Goal: Task Accomplishment & Management: Use online tool/utility

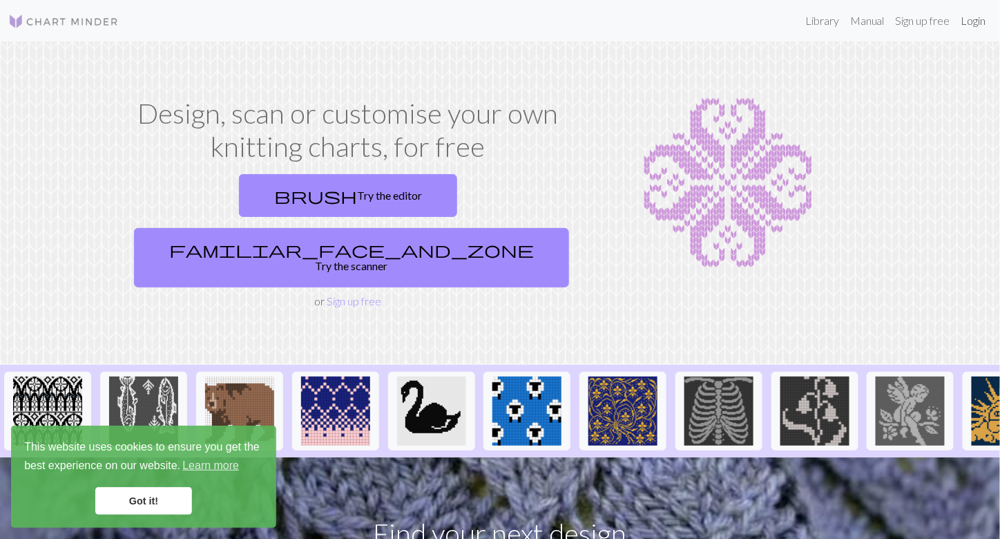
click at [970, 24] on link "Login" at bounding box center [974, 21] width 36 height 28
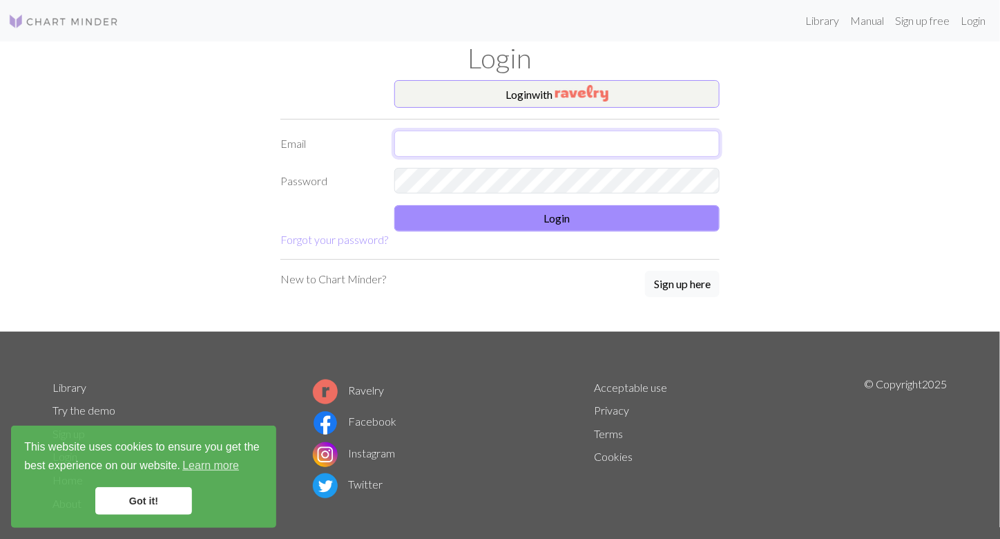
click at [564, 137] on input "text" at bounding box center [556, 143] width 325 height 26
type input "[EMAIL_ADDRESS][DOMAIN_NAME]"
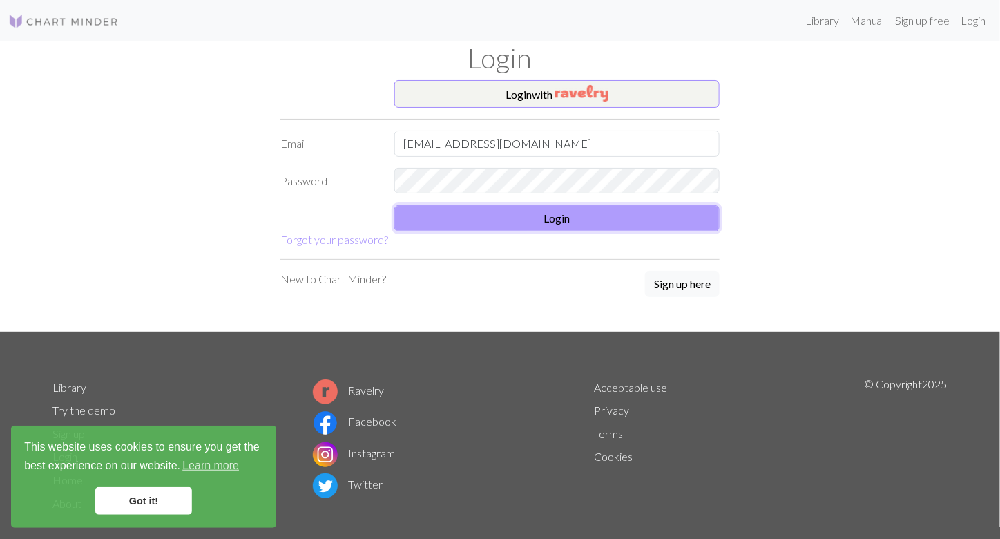
click at [500, 215] on button "Login" at bounding box center [556, 218] width 325 height 26
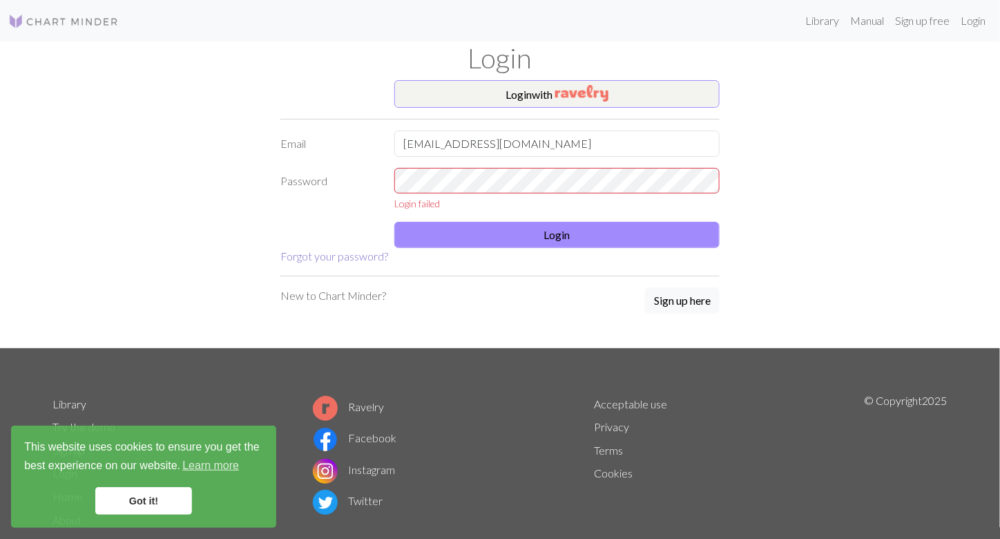
click at [367, 257] on link "Forgot your password?" at bounding box center [334, 255] width 108 height 13
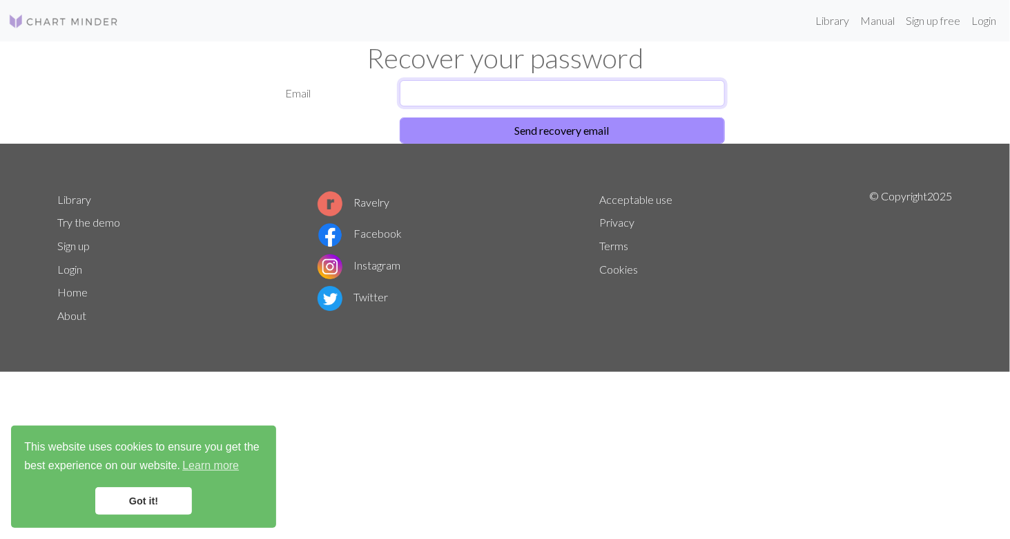
click at [425, 90] on input "text" at bounding box center [562, 93] width 325 height 26
type input "[EMAIL_ADDRESS][DOMAIN_NAME]"
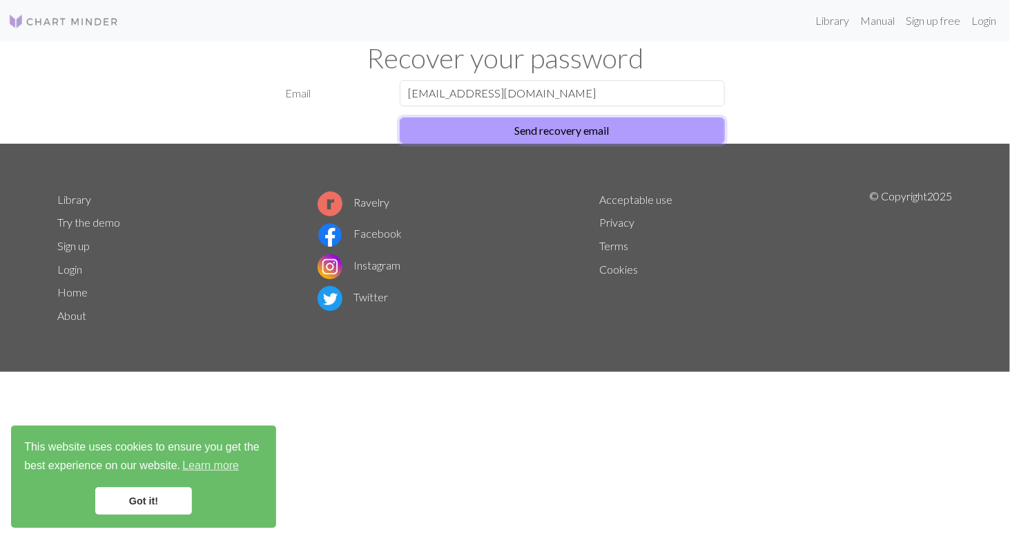
click at [496, 133] on button "Send recovery email" at bounding box center [562, 130] width 325 height 26
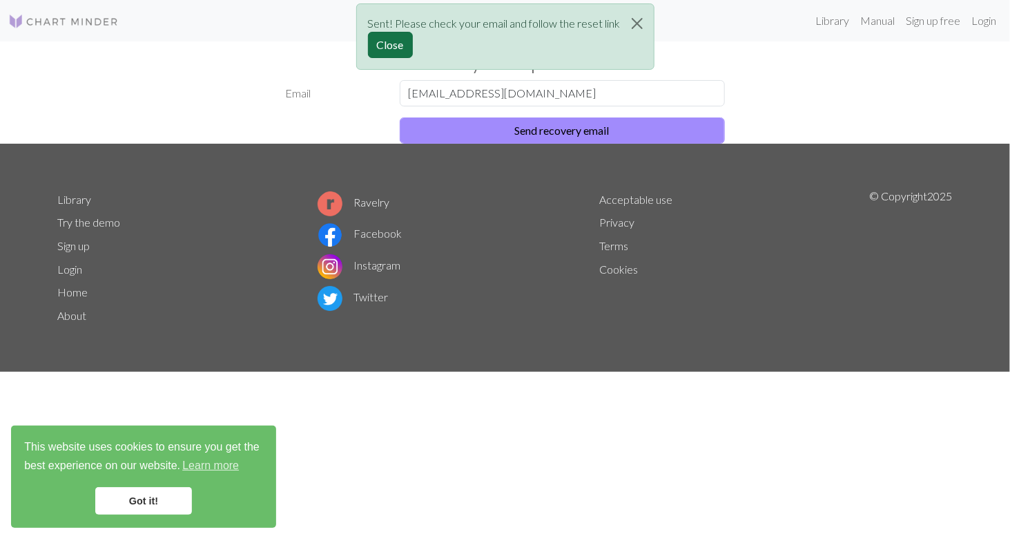
click at [398, 53] on button "Close" at bounding box center [390, 45] width 45 height 26
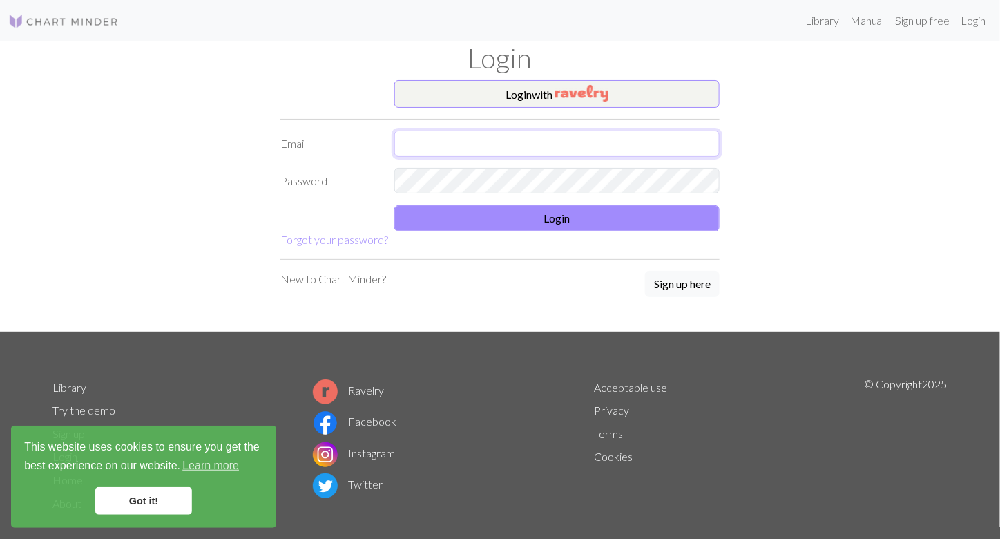
click at [444, 134] on input "text" at bounding box center [556, 143] width 325 height 26
type input "[EMAIL_ADDRESS][DOMAIN_NAME]"
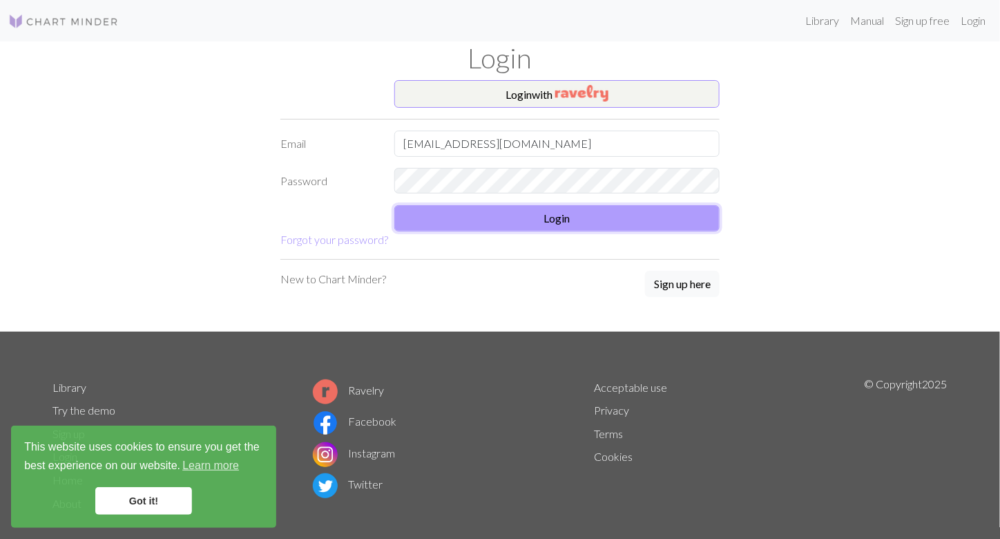
click at [518, 217] on button "Login" at bounding box center [556, 218] width 325 height 26
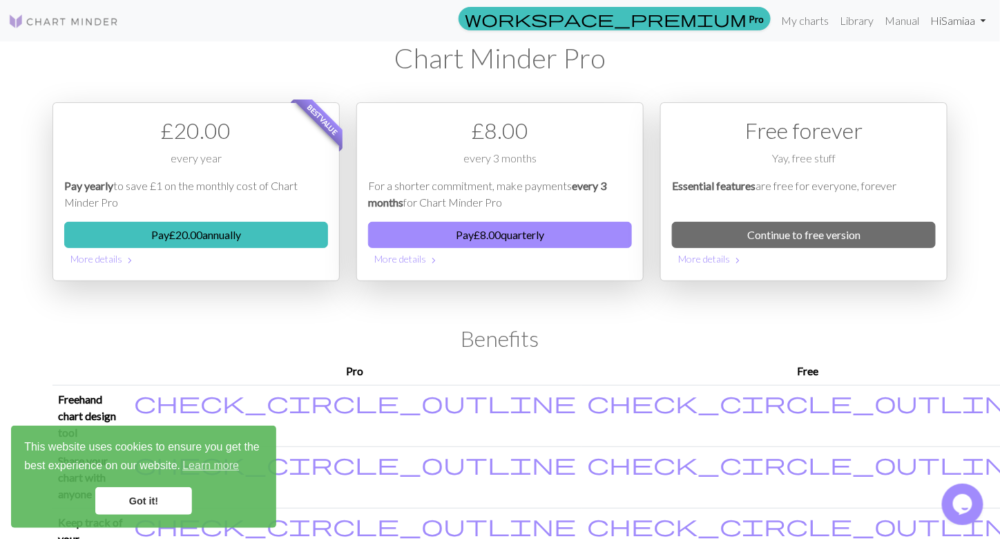
click at [949, 14] on link "Hi [PERSON_NAME]" at bounding box center [958, 21] width 66 height 28
click at [930, 51] on link "Account settings" at bounding box center [935, 59] width 89 height 28
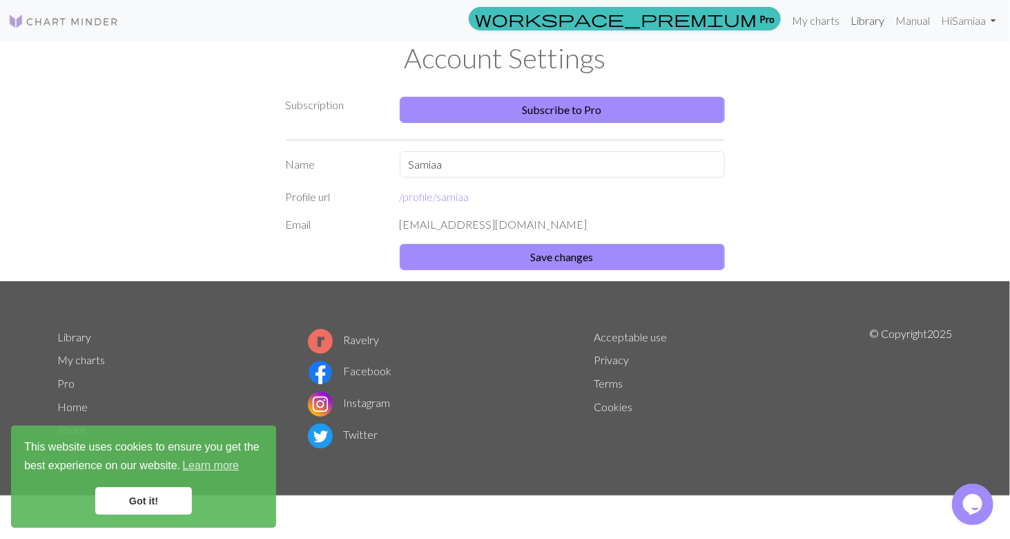
click at [864, 29] on link "Library" at bounding box center [867, 21] width 45 height 28
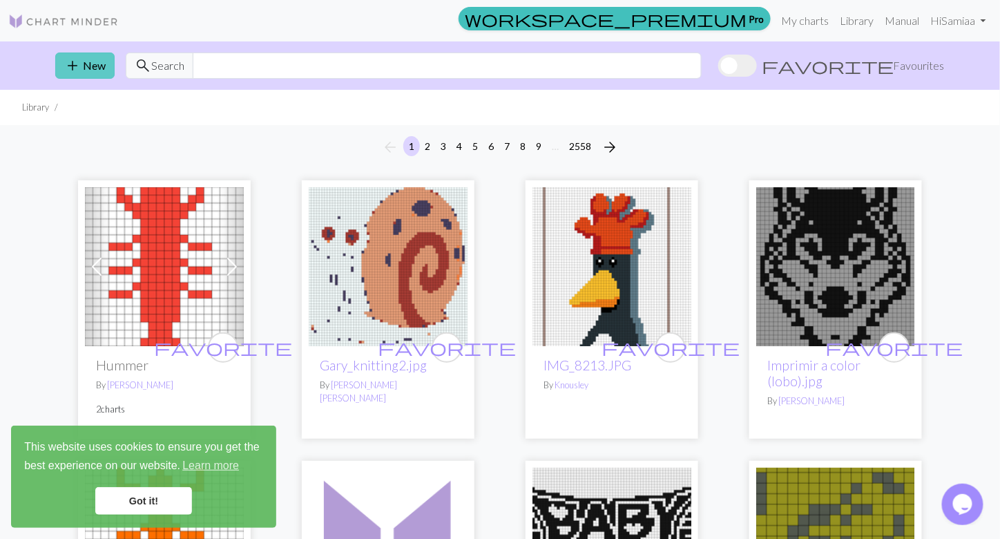
click at [68, 68] on span "add" at bounding box center [72, 65] width 17 height 19
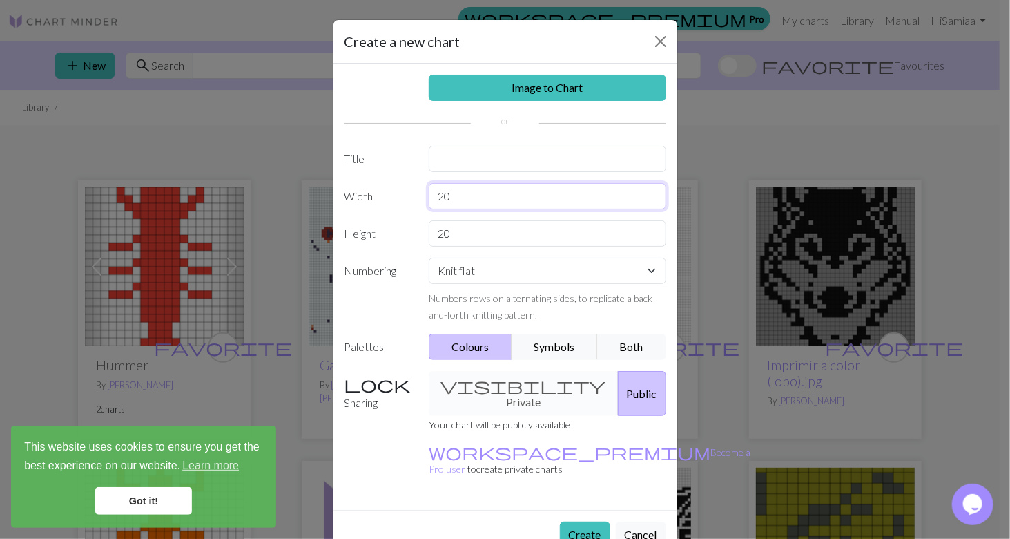
drag, startPoint x: 469, startPoint y: 197, endPoint x: 338, endPoint y: 186, distance: 132.3
click at [338, 186] on div "Width 20" at bounding box center [505, 196] width 338 height 26
type input "56"
drag, startPoint x: 394, startPoint y: 236, endPoint x: 352, endPoint y: 236, distance: 42.1
click at [352, 236] on div "Height 20" at bounding box center [505, 233] width 338 height 26
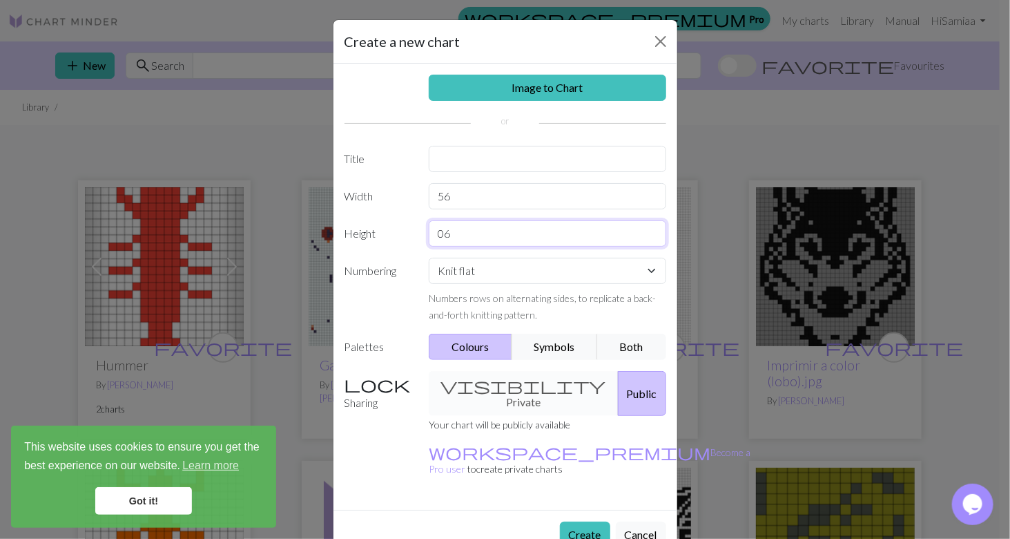
type input "0"
type input "60"
click at [478, 151] on input "text" at bounding box center [548, 159] width 238 height 26
type input "5678"
click at [575, 521] on button "Create" at bounding box center [585, 534] width 50 height 26
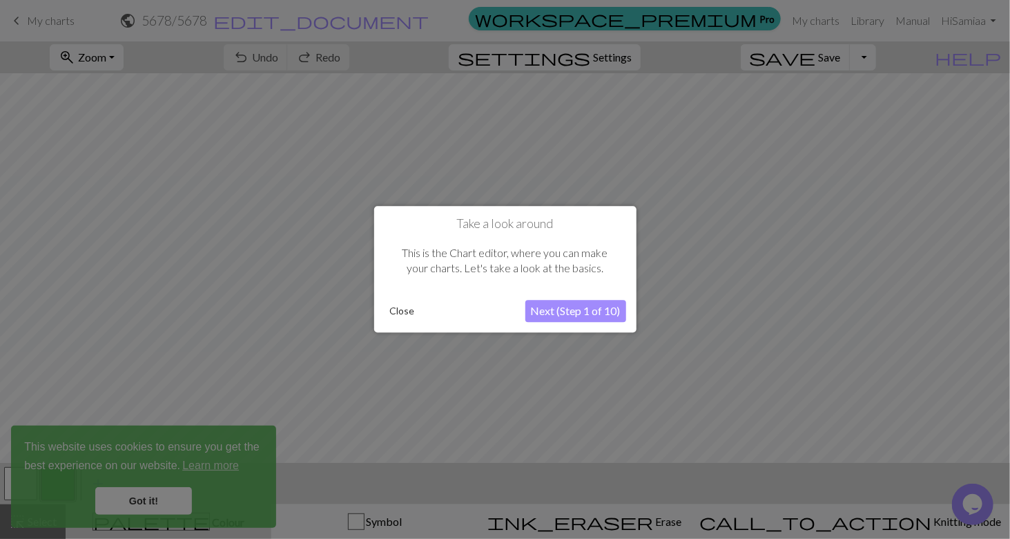
click at [411, 307] on button "Close" at bounding box center [403, 311] width 36 height 21
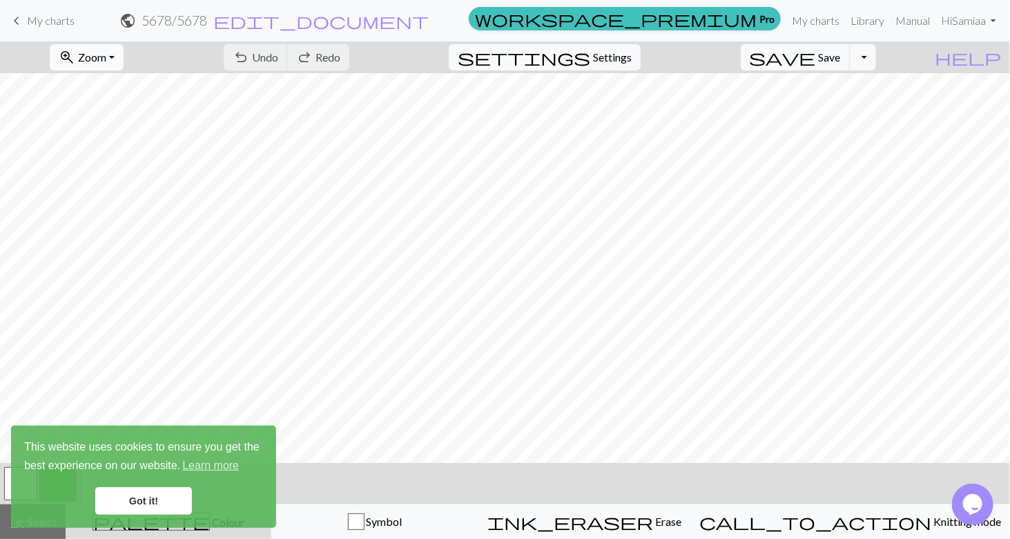
click at [106, 61] on span "Zoom" at bounding box center [92, 56] width 28 height 13
click at [92, 94] on button "Fit all" at bounding box center [104, 87] width 109 height 22
click at [141, 503] on link "Got it!" at bounding box center [143, 501] width 97 height 28
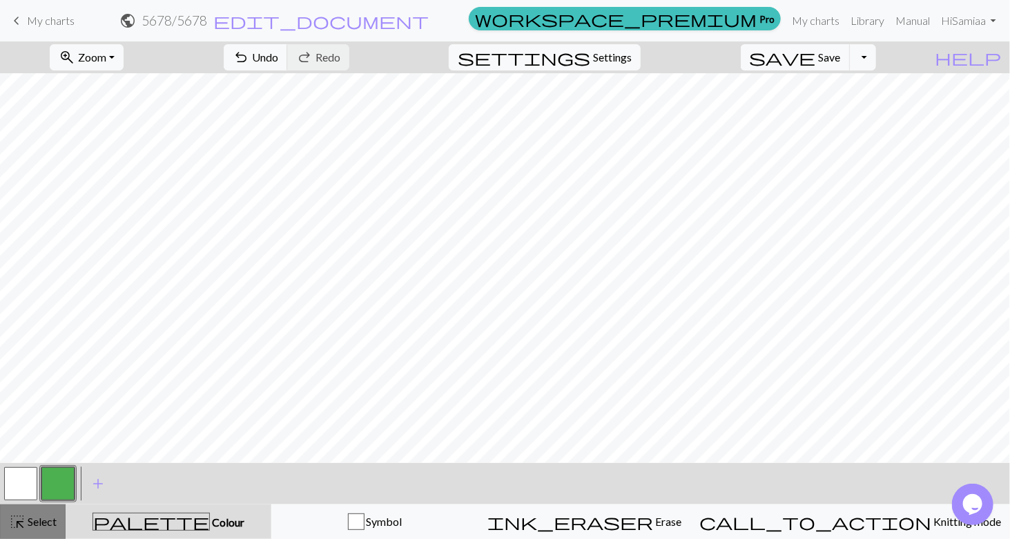
click at [32, 516] on span "Select" at bounding box center [41, 520] width 31 height 13
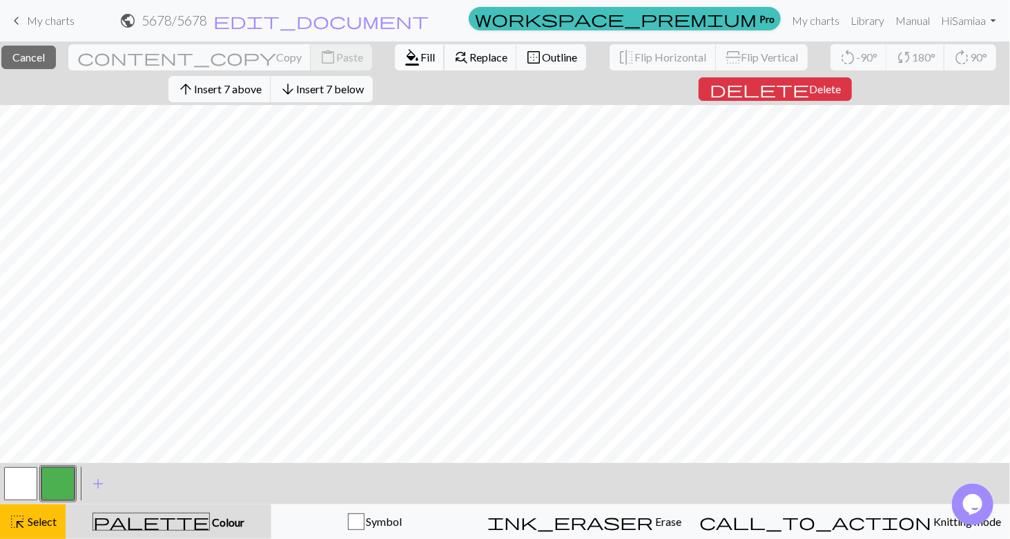
click at [404, 52] on span "format_color_fill" at bounding box center [412, 57] width 17 height 19
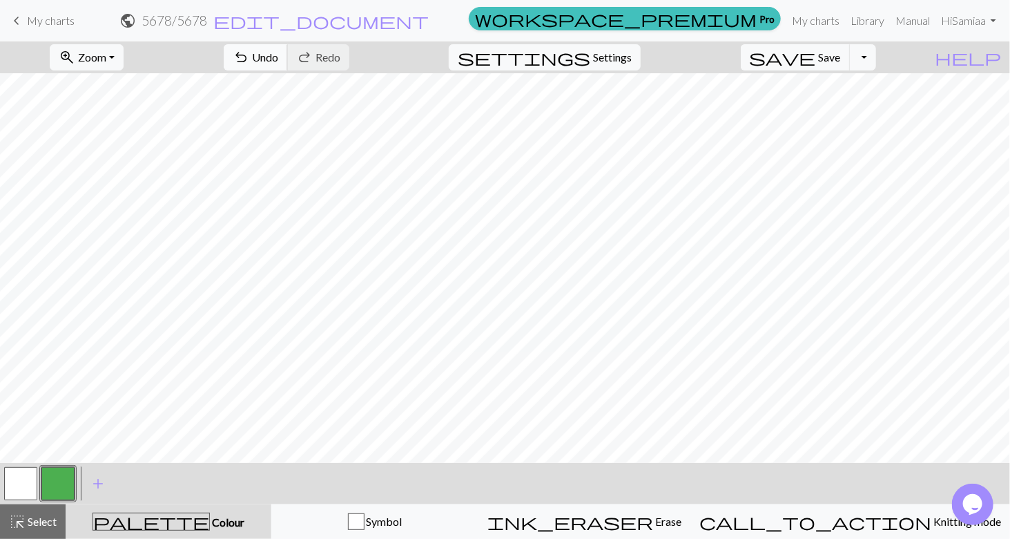
click at [288, 50] on button "undo Undo Undo" at bounding box center [256, 57] width 64 height 26
click at [48, 516] on span "Select" at bounding box center [41, 520] width 31 height 13
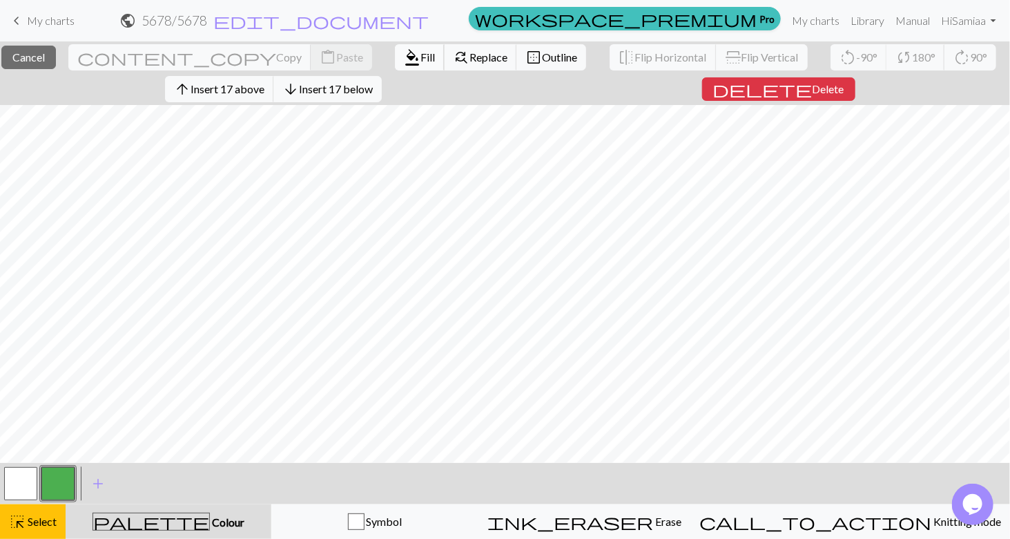
click at [420, 59] on span "Fill" at bounding box center [427, 56] width 14 height 13
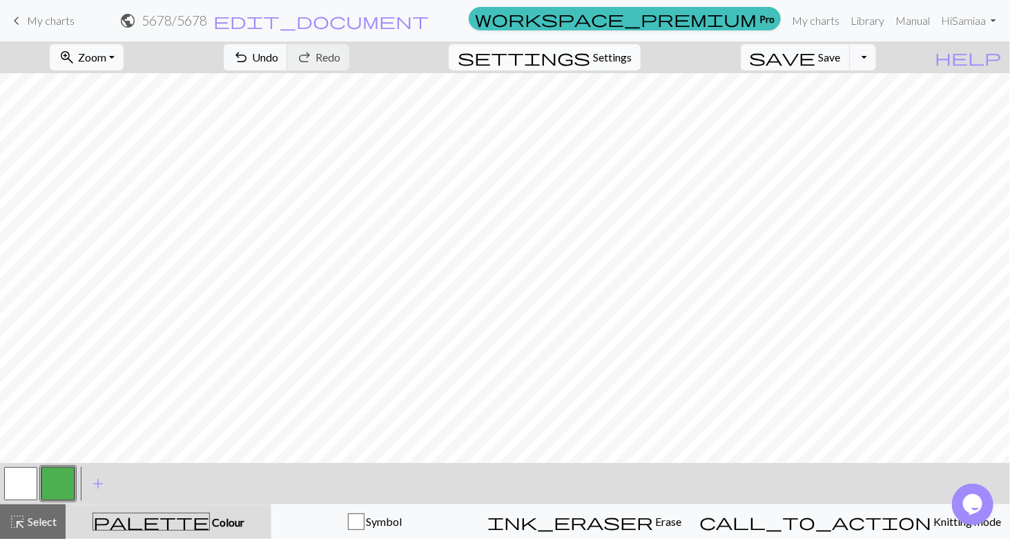
click at [625, 55] on span "Settings" at bounding box center [612, 57] width 39 height 17
select select "aran"
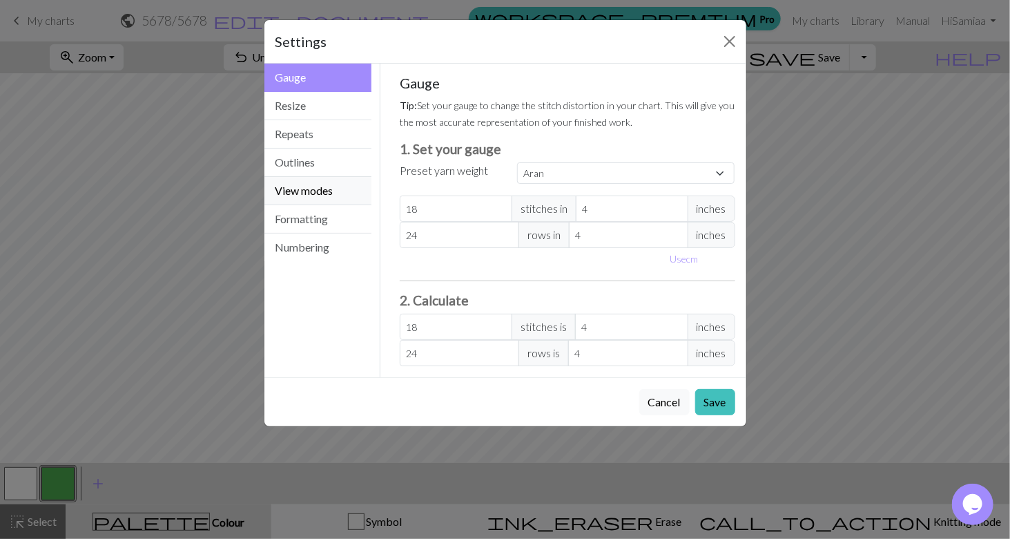
click at [310, 194] on button "View modes" at bounding box center [318, 191] width 108 height 28
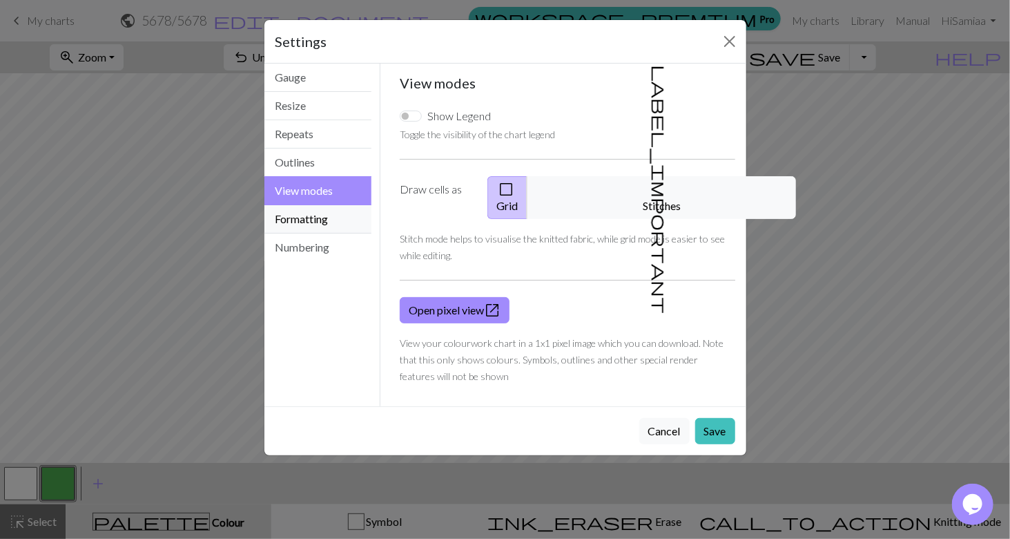
click at [323, 212] on button "Formatting" at bounding box center [318, 219] width 108 height 28
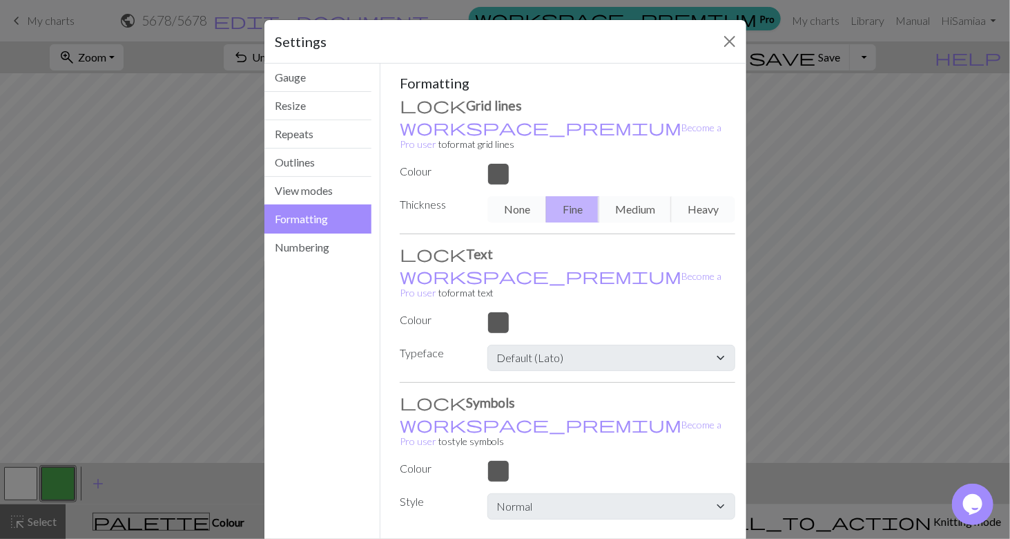
scroll to position [18, 0]
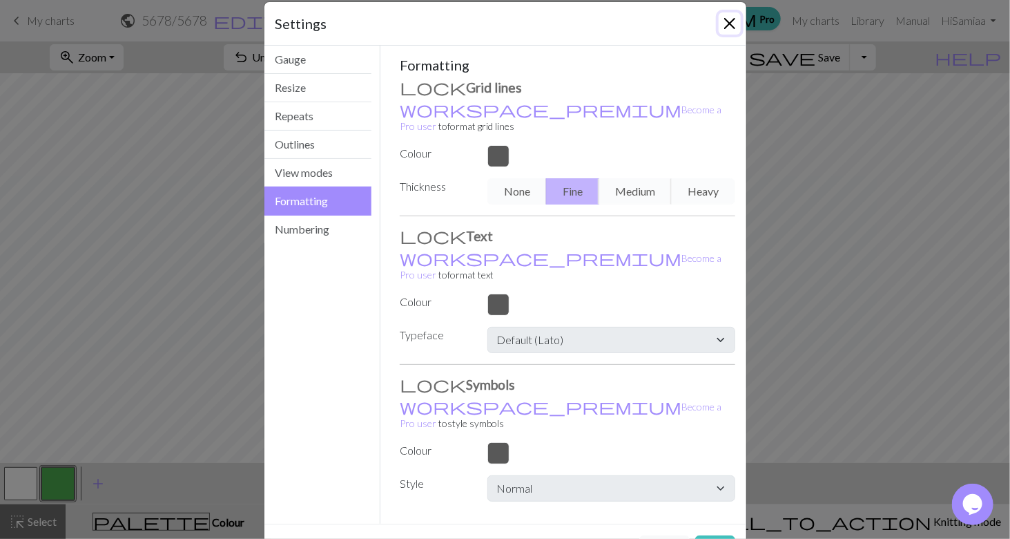
click at [726, 16] on button "Close" at bounding box center [730, 23] width 22 height 22
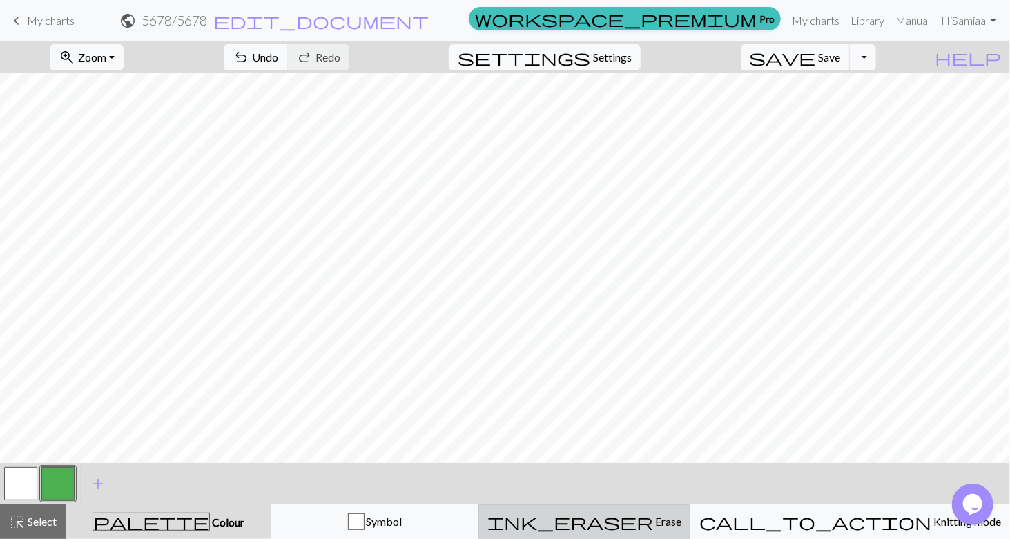
click at [641, 512] on span "ink_eraser" at bounding box center [570, 521] width 166 height 19
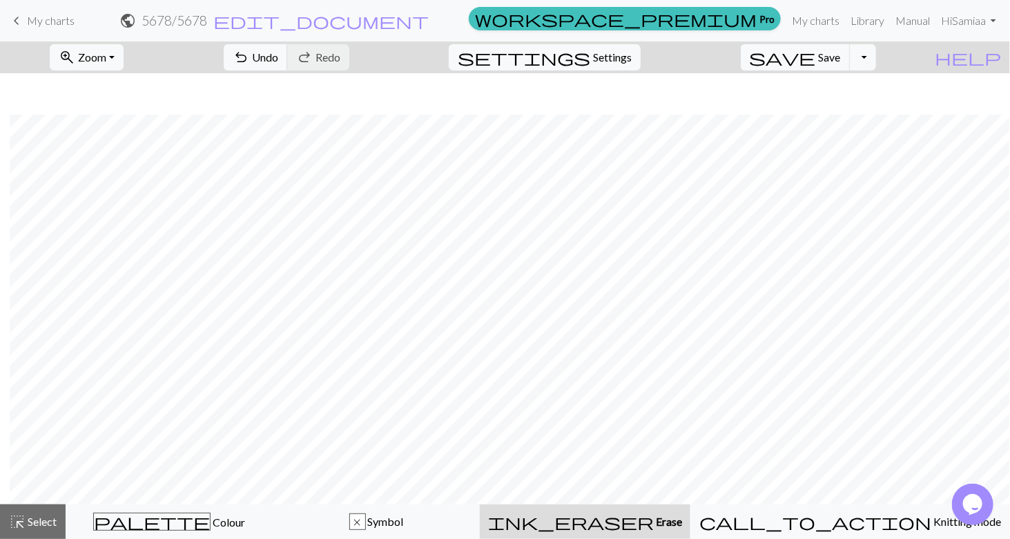
scroll to position [41, 10]
click at [46, 523] on span "Select" at bounding box center [41, 520] width 31 height 13
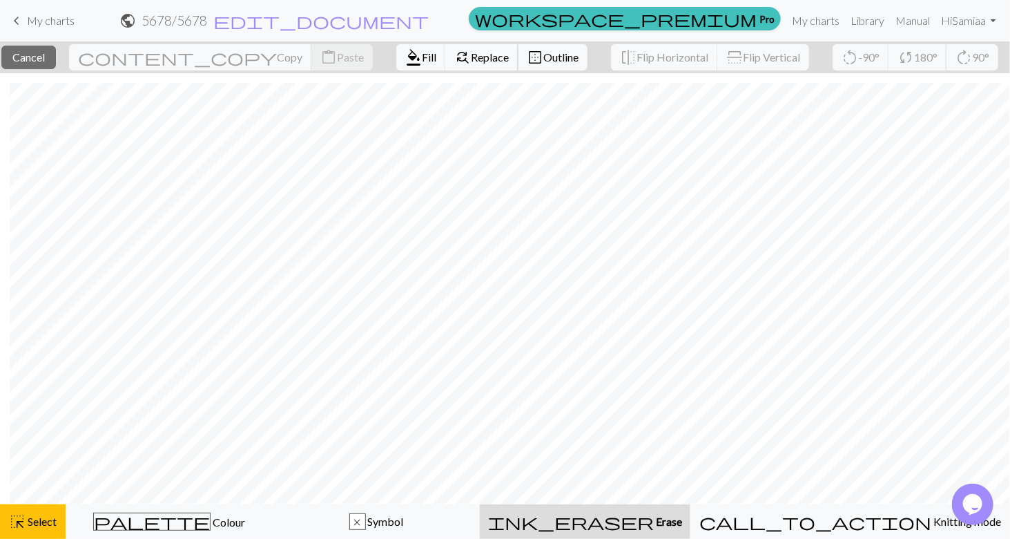
click at [471, 62] on span "Replace" at bounding box center [490, 56] width 38 height 13
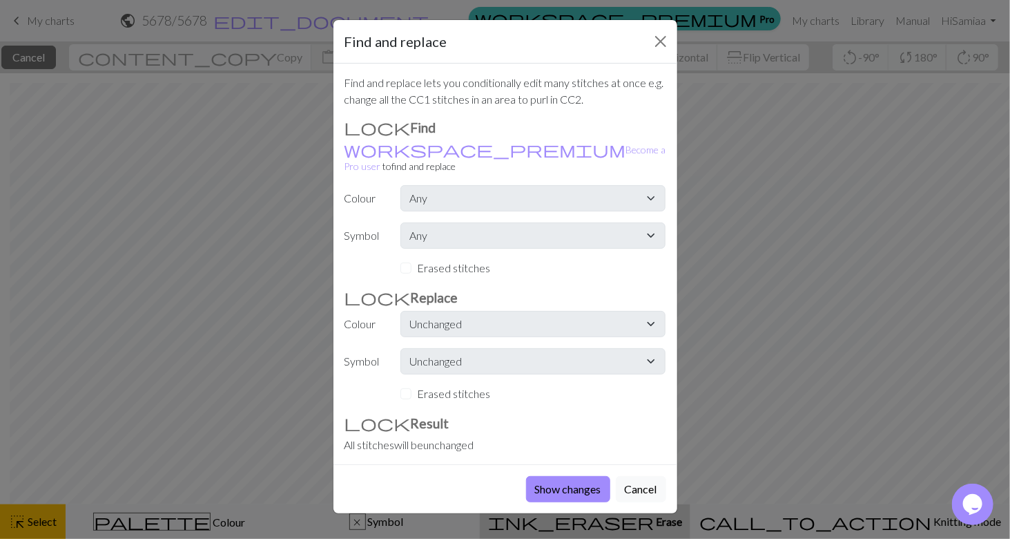
click at [409, 260] on div "Erased stitches" at bounding box center [532, 268] width 265 height 17
click at [567, 479] on button "Show changes" at bounding box center [568, 489] width 84 height 26
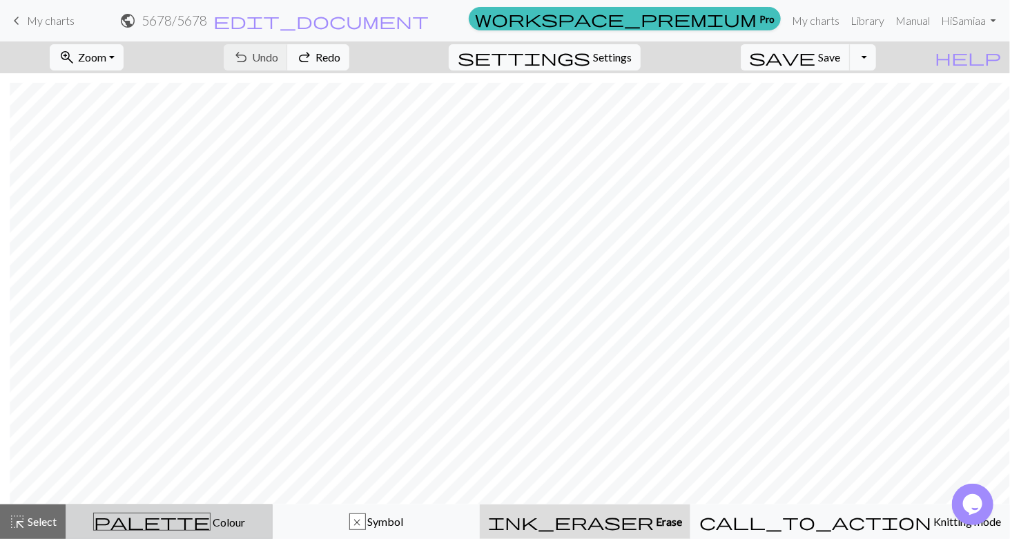
click at [211, 527] on span "Colour" at bounding box center [228, 521] width 35 height 13
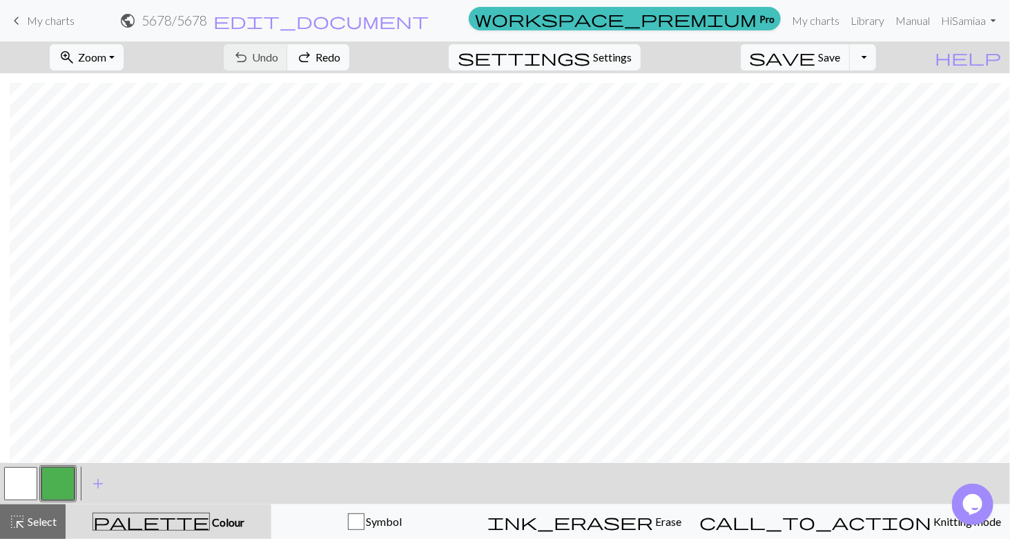
scroll to position [83, 10]
click at [40, 521] on span "Select" at bounding box center [41, 520] width 31 height 13
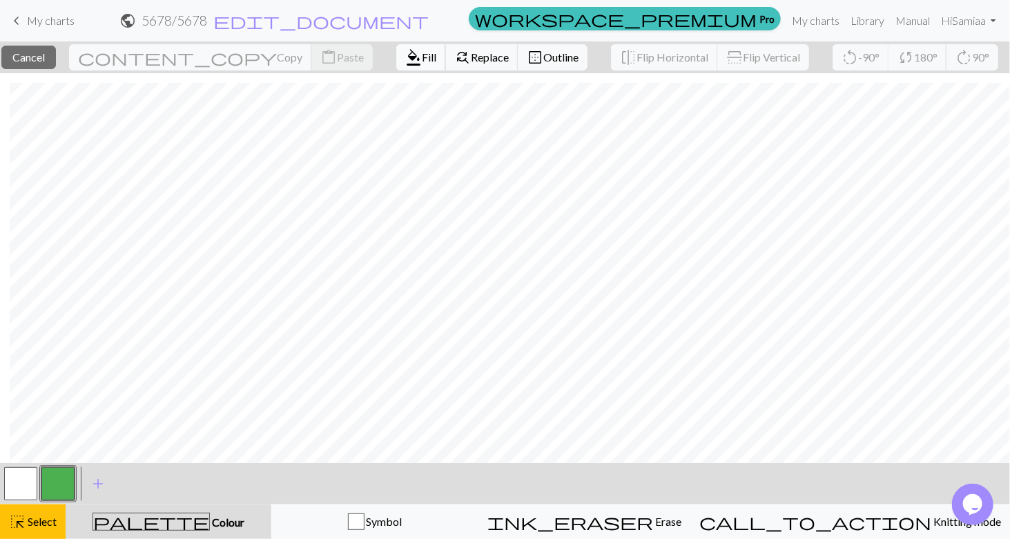
click at [422, 59] on span "Fill" at bounding box center [429, 56] width 14 height 13
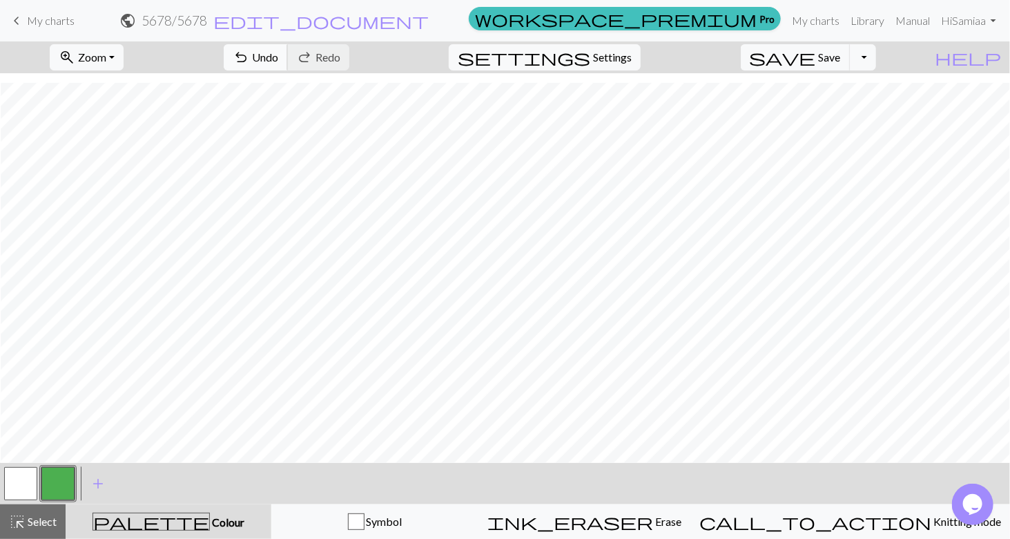
scroll to position [83, 1]
click at [104, 61] on button "zoom_in Zoom Zoom" at bounding box center [87, 57] width 74 height 26
click at [94, 84] on button "Fit all" at bounding box center [104, 87] width 109 height 22
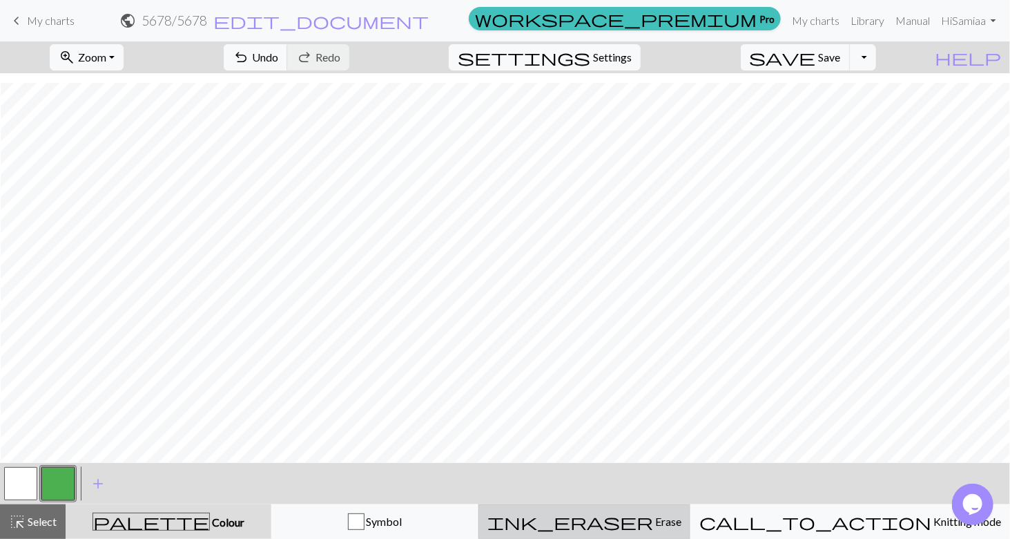
click at [647, 515] on span "ink_eraser" at bounding box center [570, 521] width 166 height 19
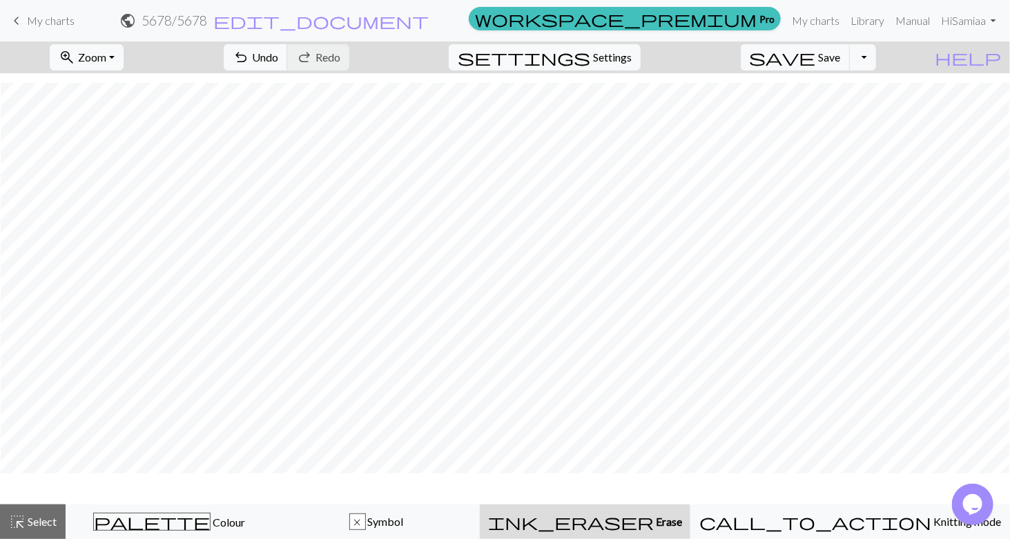
scroll to position [41, 1]
click at [605, 515] on div "ink_eraser Erase Erase" at bounding box center [585, 521] width 194 height 17
click at [576, 518] on div "ink_eraser Erase Erase" at bounding box center [585, 521] width 194 height 17
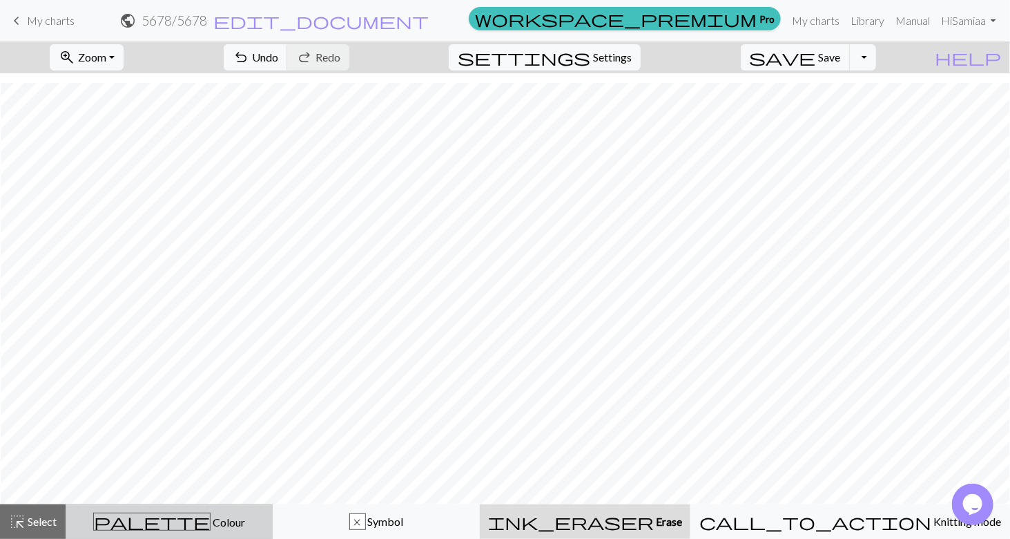
click at [231, 523] on div "palette Colour Colour" at bounding box center [169, 521] width 189 height 18
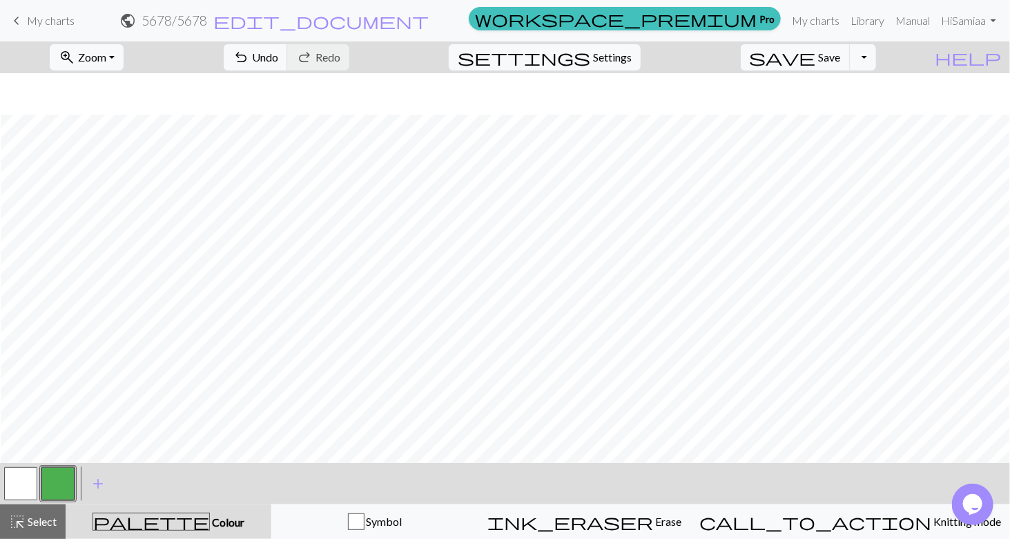
scroll to position [83, 1]
click at [20, 484] on button "button" at bounding box center [20, 483] width 33 height 33
click at [56, 487] on button "button" at bounding box center [57, 483] width 33 height 33
click at [16, 474] on button "button" at bounding box center [20, 483] width 33 height 33
click at [64, 485] on button "button" at bounding box center [57, 483] width 33 height 33
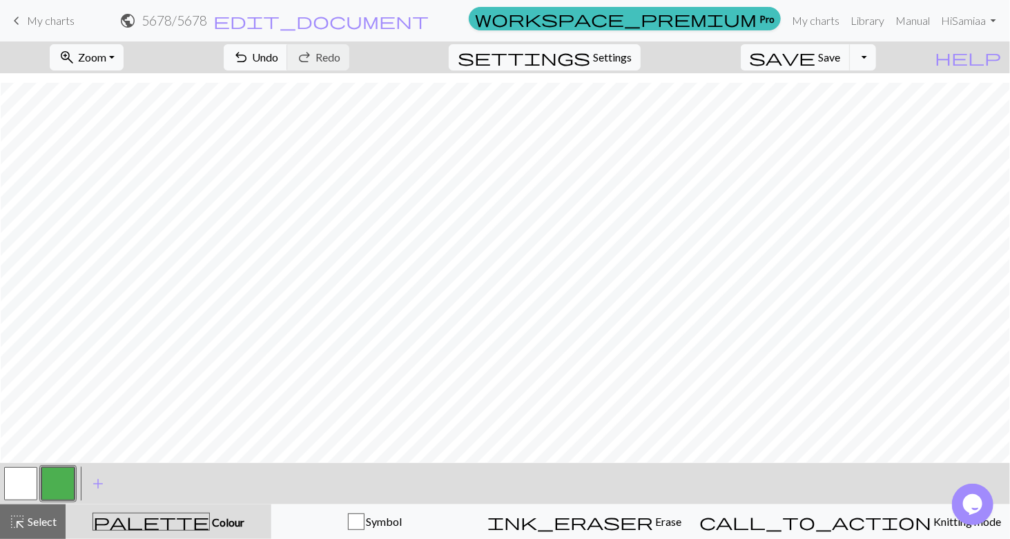
click at [19, 487] on button "button" at bounding box center [20, 483] width 33 height 33
click at [54, 491] on button "button" at bounding box center [57, 483] width 33 height 33
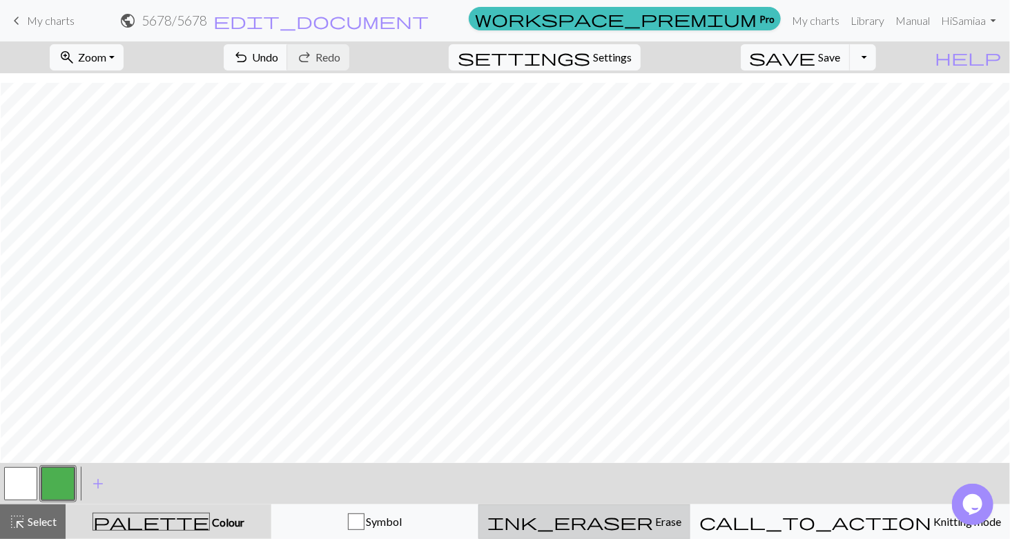
click at [670, 523] on span "Erase" at bounding box center [667, 520] width 28 height 13
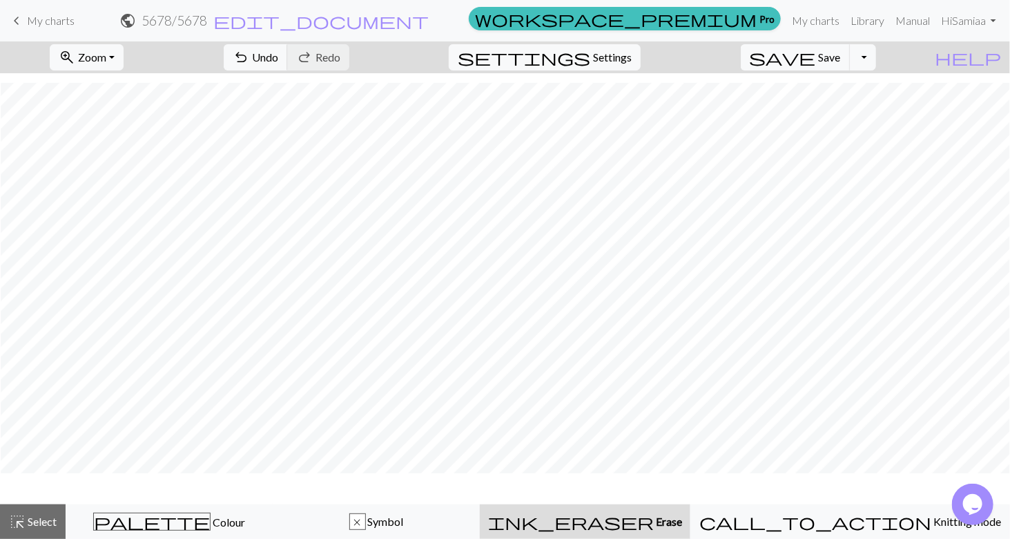
scroll to position [41, 1]
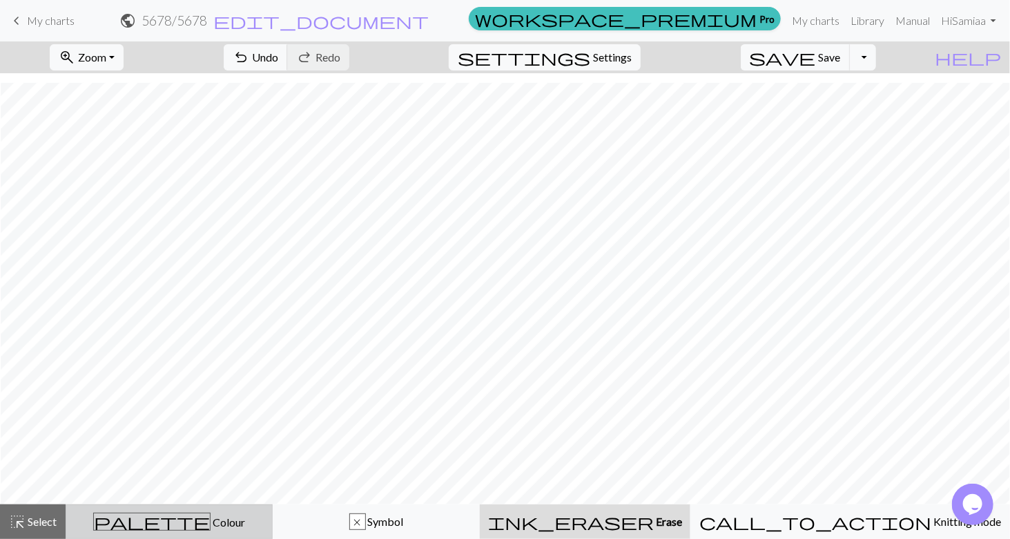
click at [147, 507] on button "palette Colour Colour" at bounding box center [169, 521] width 207 height 35
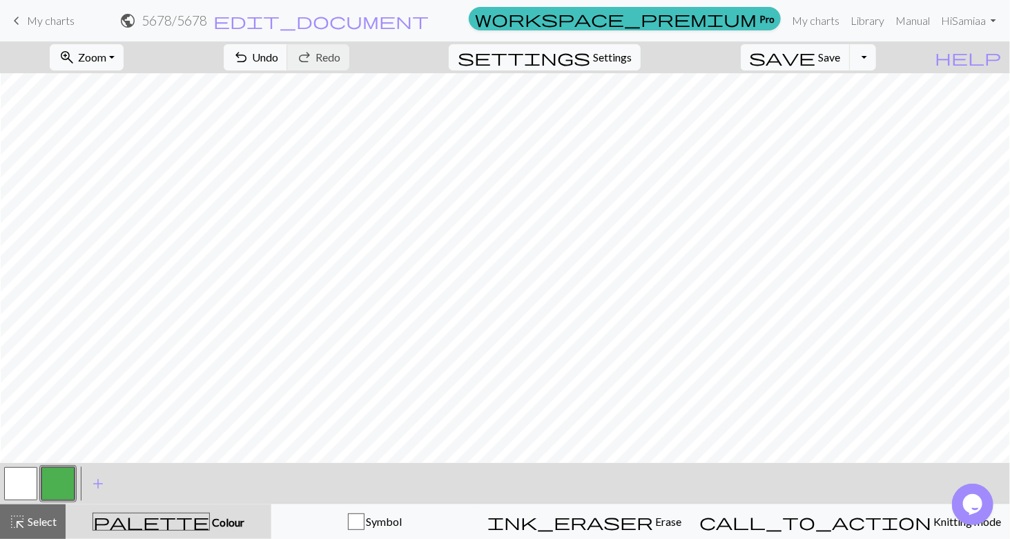
click at [28, 473] on button "button" at bounding box center [20, 483] width 33 height 33
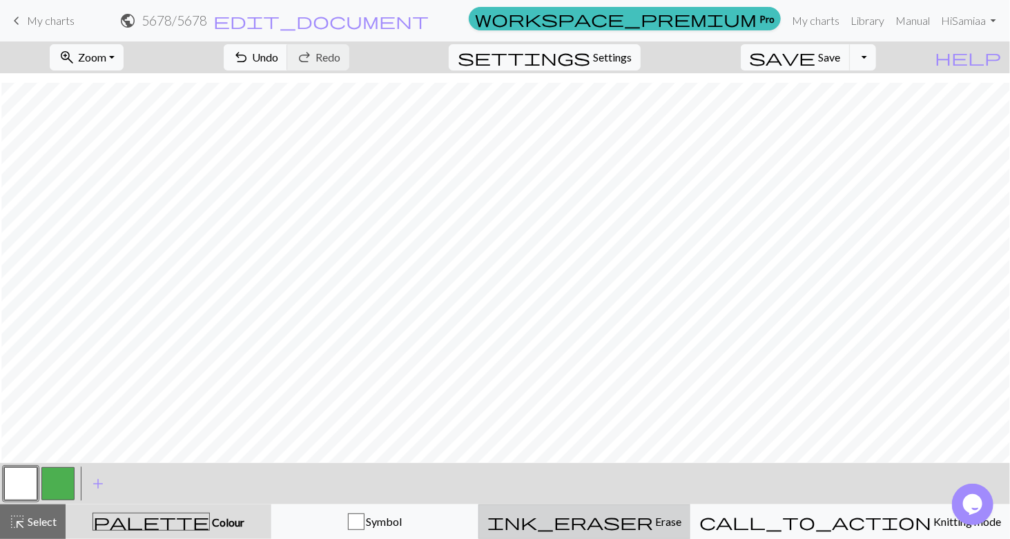
click at [654, 518] on span "Erase" at bounding box center [667, 520] width 28 height 13
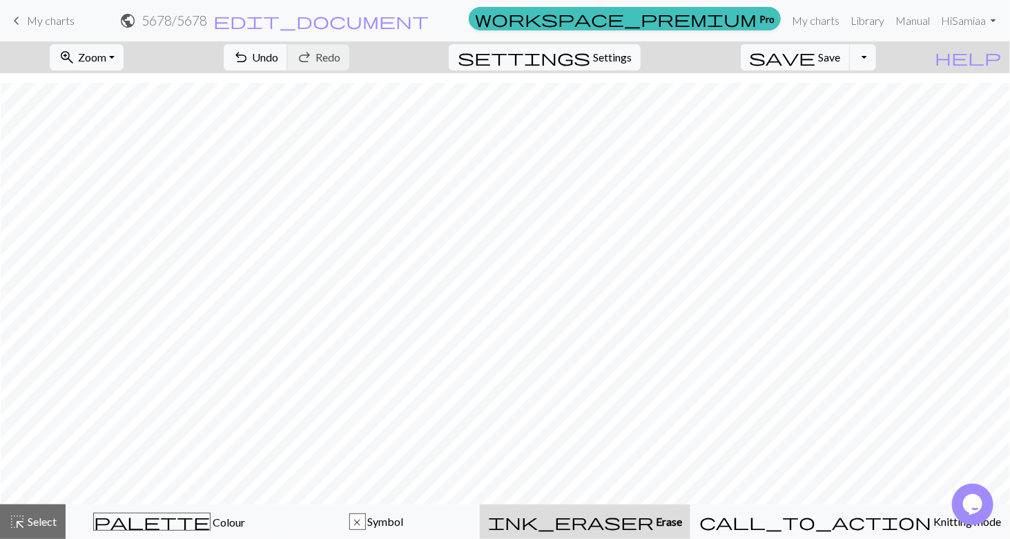
scroll to position [41, 1]
click at [106, 57] on span "Zoom" at bounding box center [92, 56] width 28 height 13
click at [127, 86] on button "Fit all" at bounding box center [104, 87] width 109 height 22
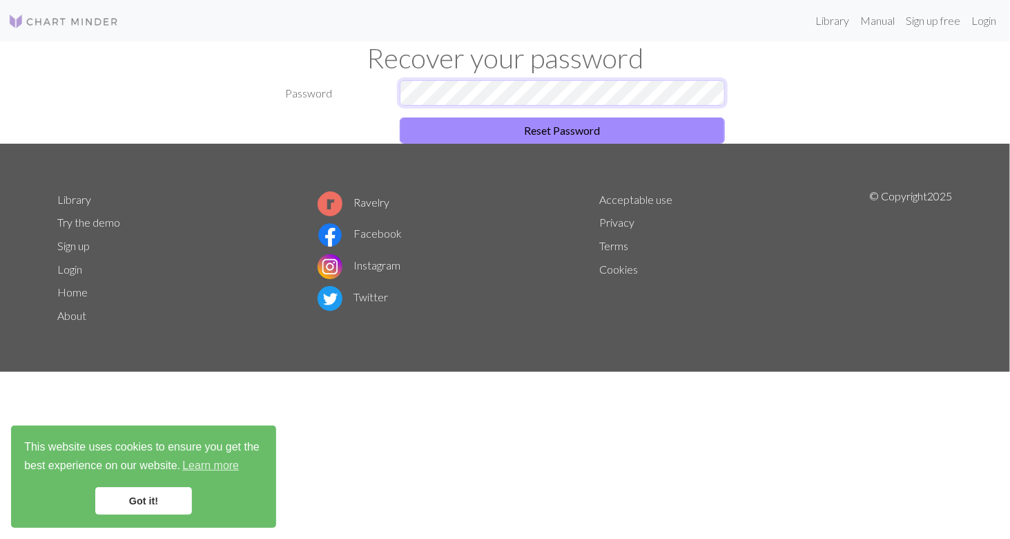
click at [400, 117] on button "Reset Password" at bounding box center [562, 130] width 325 height 26
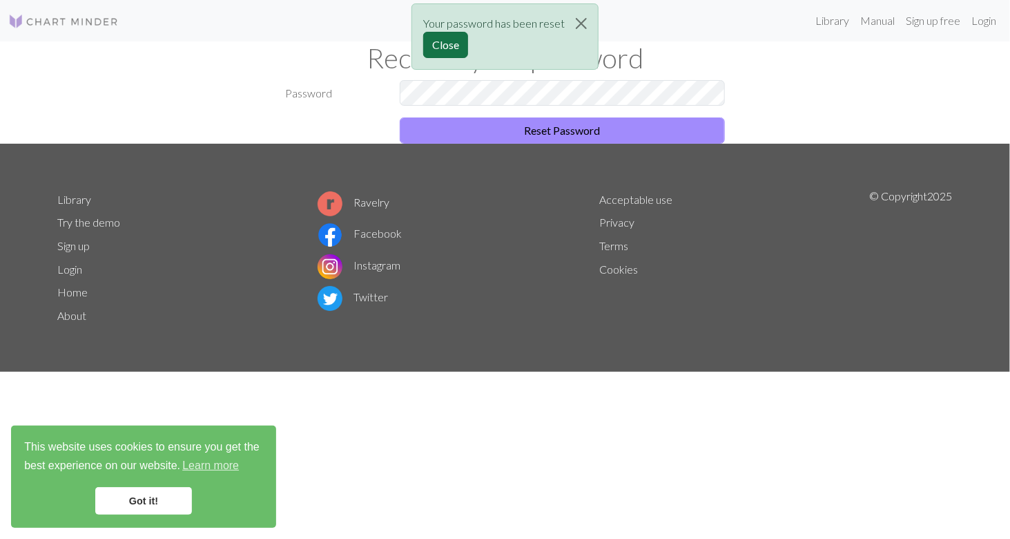
click at [449, 48] on button "Close" at bounding box center [445, 45] width 45 height 26
